Goal: Register for event/course

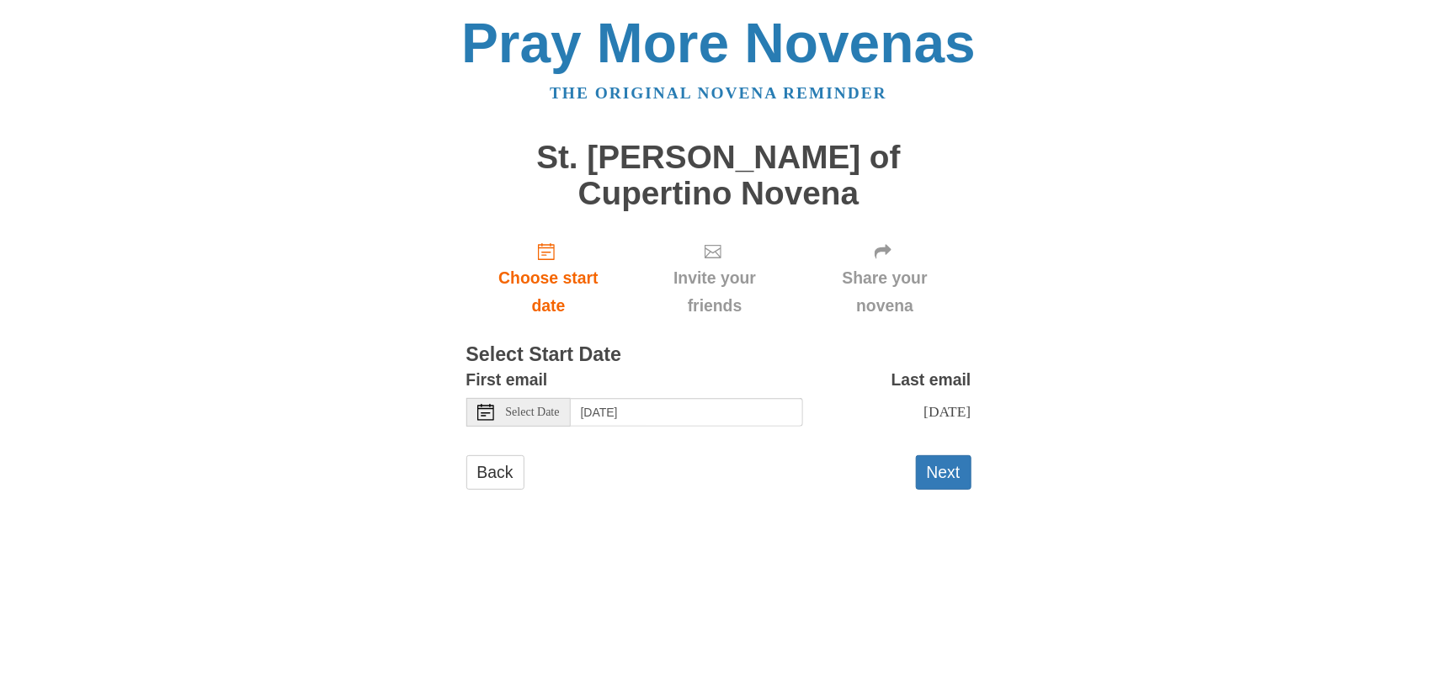
click at [548, 398] on div "Select Date" at bounding box center [518, 412] width 104 height 29
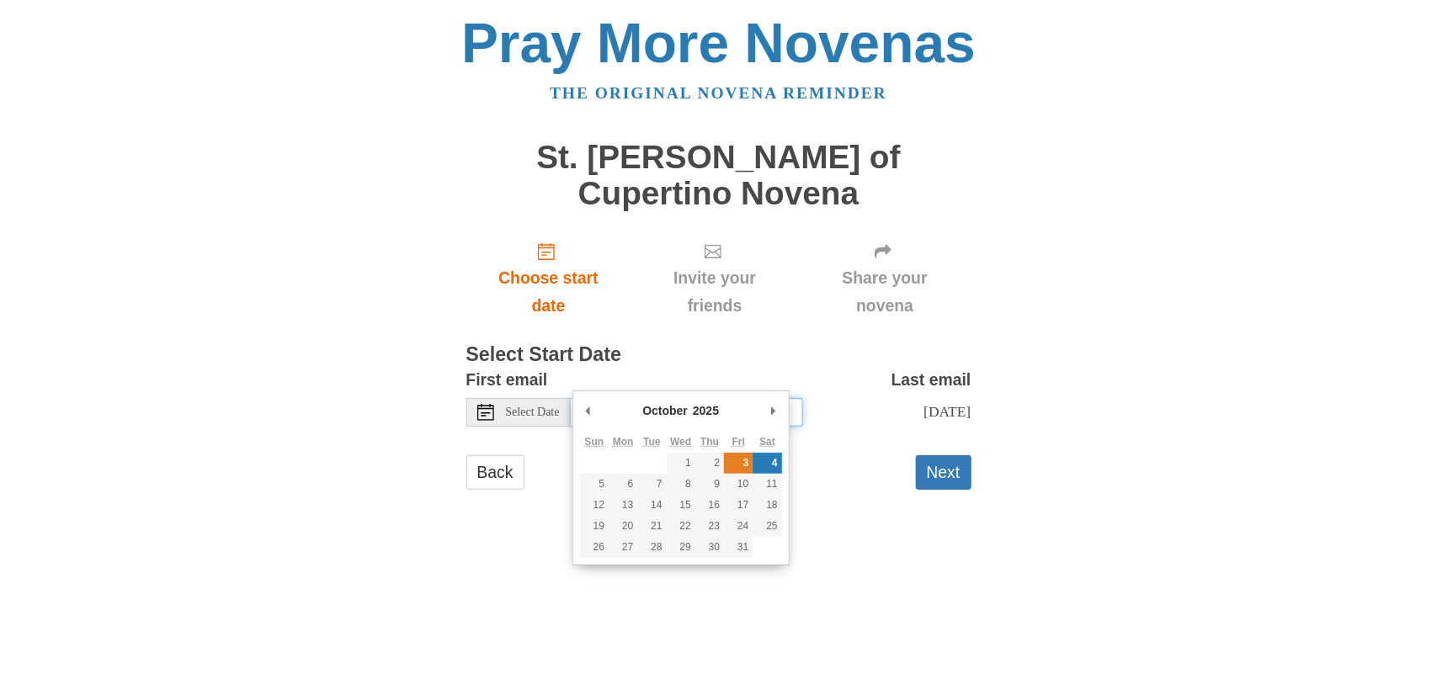
type input "Friday, October 3rd"
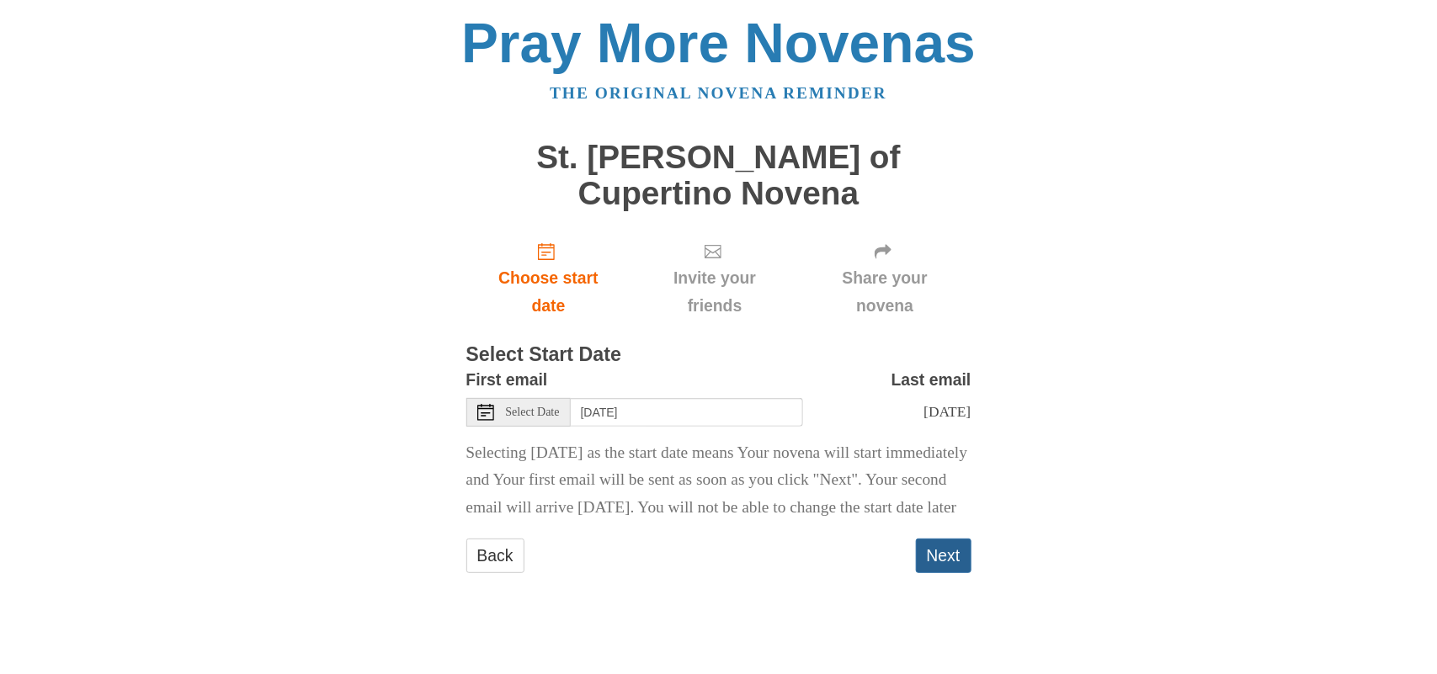
click at [940, 547] on button "Next" at bounding box center [944, 556] width 56 height 35
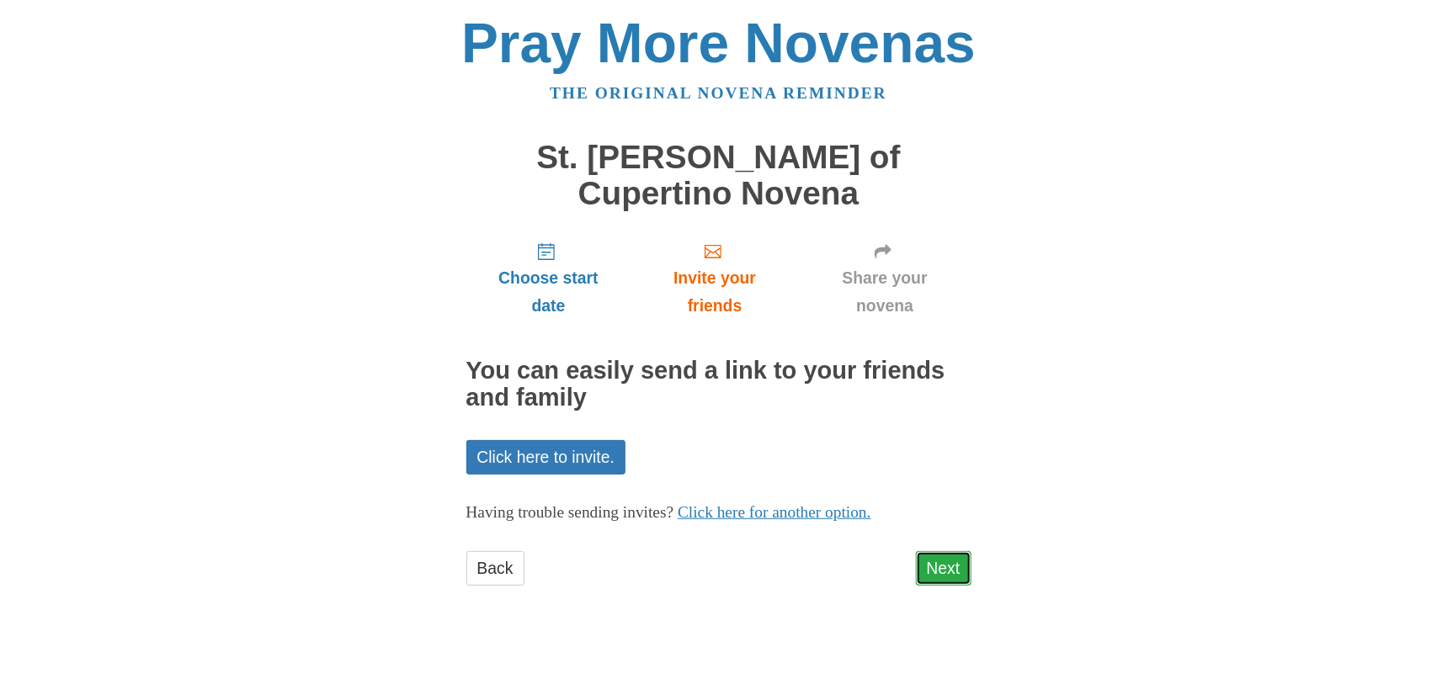
click at [944, 552] on link "Next" at bounding box center [944, 569] width 56 height 35
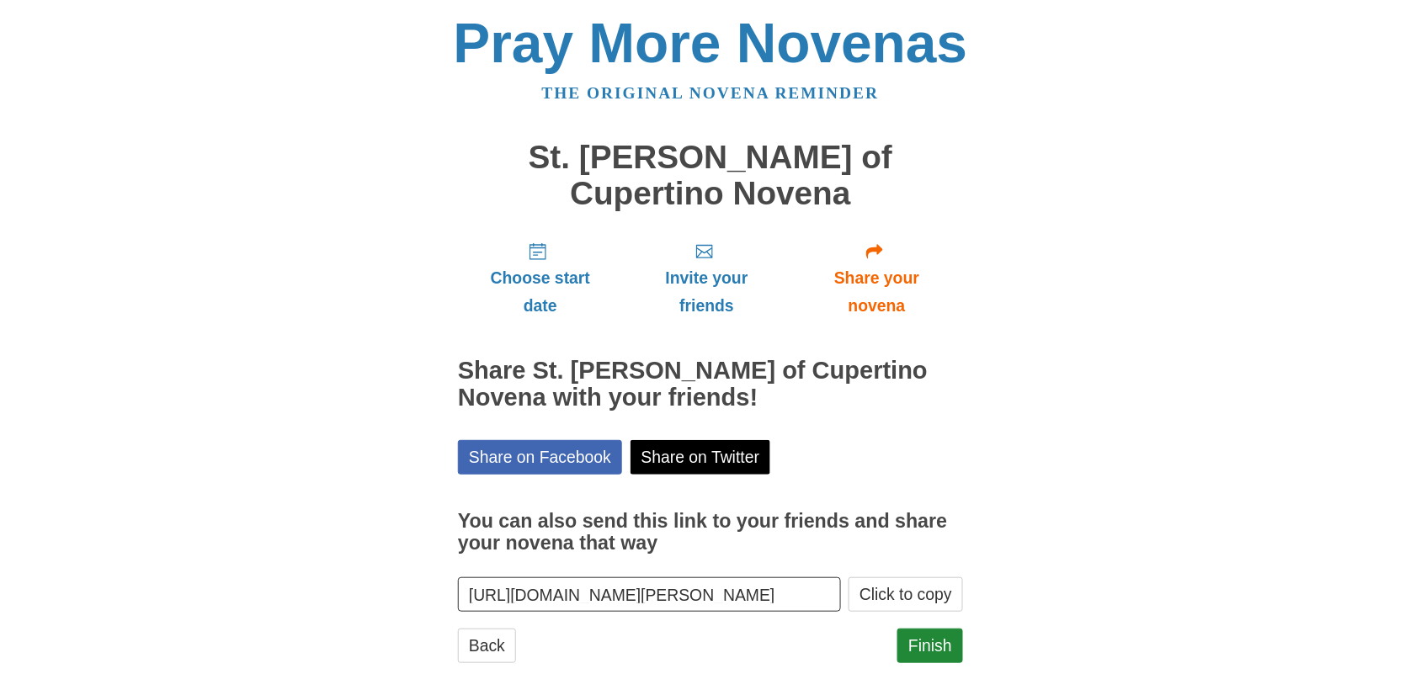
click at [944, 541] on section "You can also send this link to your friends and share your novena that way [URL…" at bounding box center [710, 552] width 505 height 121
